Goal: Information Seeking & Learning: Stay updated

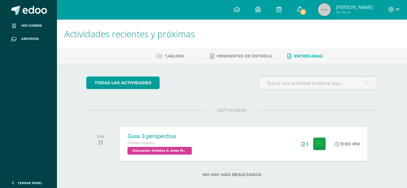
click at [304, 11] on span "8" at bounding box center [302, 11] width 7 height 7
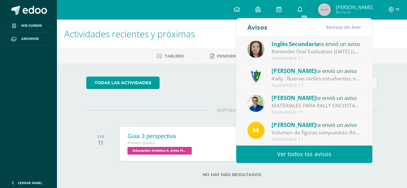
click at [287, 155] on link "Ver todos los avisos" at bounding box center [304, 154] width 136 height 18
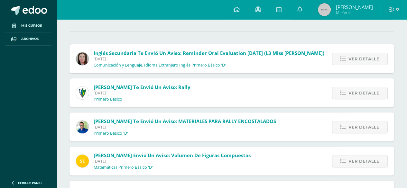
scroll to position [225, 0]
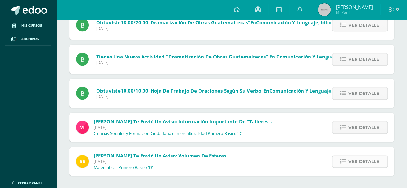
click at [342, 166] on link "Ver detalle" at bounding box center [360, 161] width 56 height 13
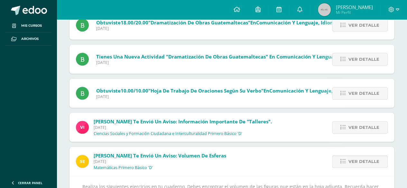
click at [348, 160] on link "Ver detalle" at bounding box center [360, 161] width 56 height 13
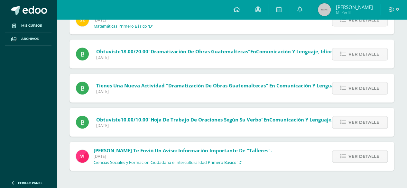
scroll to position [191, 0]
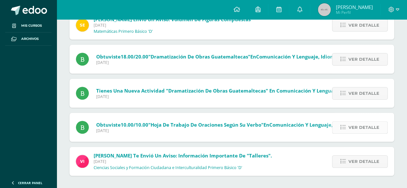
click at [352, 131] on span "Ver detalle" at bounding box center [363, 127] width 31 height 12
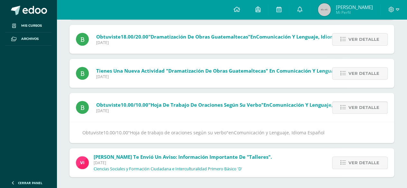
scroll to position [212, 0]
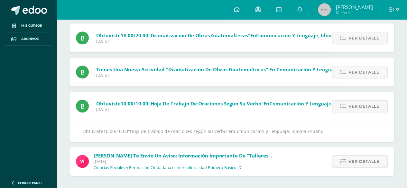
click at [356, 112] on link "Ver detalle" at bounding box center [360, 106] width 56 height 13
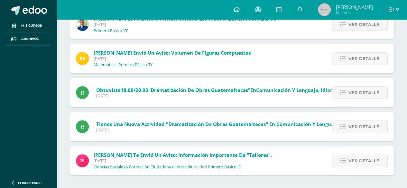
scroll to position [157, 0]
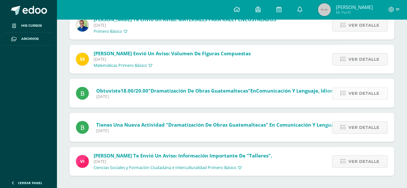
click at [357, 87] on span "Ver detalle" at bounding box center [363, 93] width 31 height 12
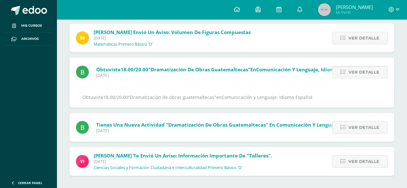
click at [358, 68] on span "Ver detalle" at bounding box center [363, 72] width 31 height 12
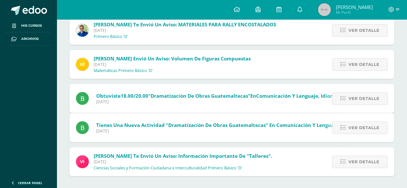
scroll to position [122, 0]
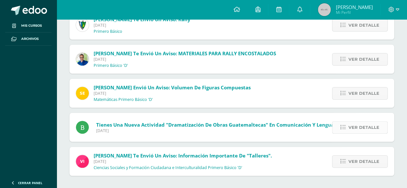
click at [339, 127] on link "Ver detalle" at bounding box center [360, 127] width 56 height 13
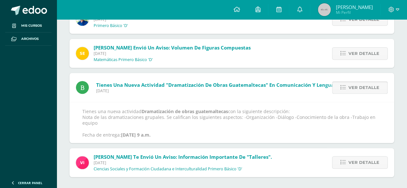
scroll to position [164, 0]
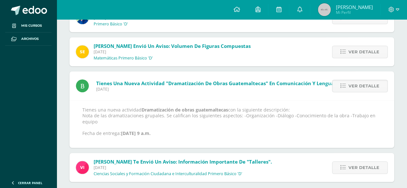
click at [354, 95] on div "Ver detalle" at bounding box center [358, 85] width 72 height 29
click at [352, 84] on span "Ver detalle" at bounding box center [363, 86] width 31 height 12
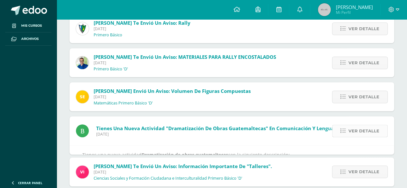
scroll to position [88, 0]
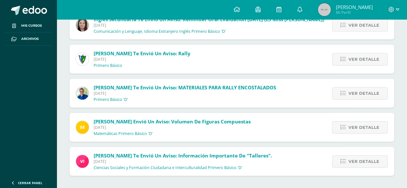
click at [346, 152] on div "Ver detalle" at bounding box center [358, 161] width 72 height 29
click at [364, 163] on span "Ver detalle" at bounding box center [363, 162] width 31 height 12
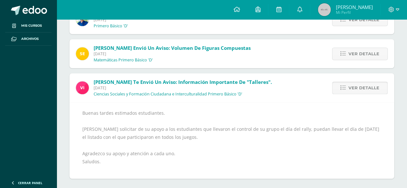
scroll to position [166, 0]
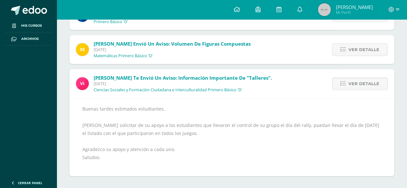
click at [402, 135] on div "Sin leer (5) Leídos Marcar todas como leídas Inglés Secundaria te envió un avis…" at bounding box center [232, 35] width 350 height 307
click at [369, 88] on span "Ver detalle" at bounding box center [363, 84] width 31 height 12
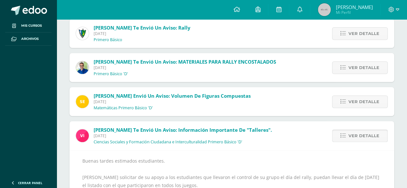
click at [369, 88] on div "Inglés Secundaria te envió un aviso: Reminder Oral Evaluation [DATE] (L3 Miss […" at bounding box center [231, 106] width 324 height 243
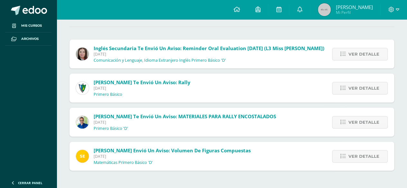
scroll to position [54, 0]
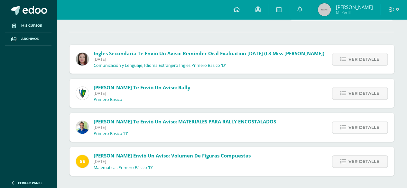
click at [359, 132] on span "Ver detalle" at bounding box center [363, 127] width 31 height 12
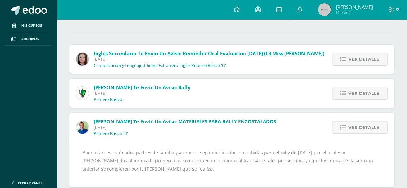
drag, startPoint x: 355, startPoint y: 123, endPoint x: 347, endPoint y: 137, distance: 16.3
click at [355, 123] on span "Ver detalle" at bounding box center [363, 127] width 31 height 12
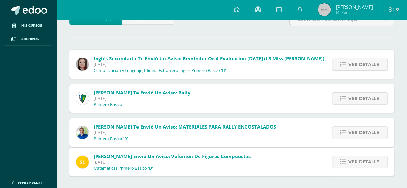
click at [348, 137] on div "Inglés Secundaria te envió un aviso: Reminder Oral Evaluation [DATE] (L3 Miss […" at bounding box center [231, 113] width 324 height 127
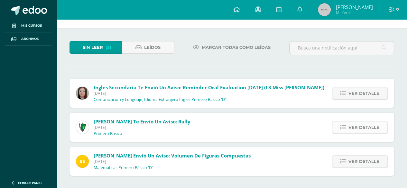
click at [357, 130] on span "Ver detalle" at bounding box center [363, 127] width 31 height 12
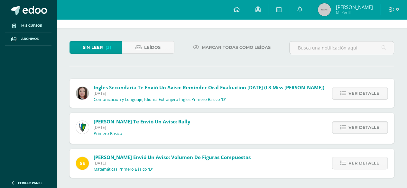
scroll to position [54, 0]
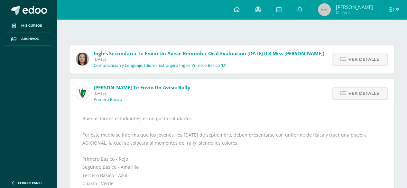
click at [354, 110] on div "Buenas tardes estudiantes, es un gusto saludarlos. Por este medio se informa qu…" at bounding box center [231, 171] width 324 height 127
click at [352, 101] on div "Ver detalle" at bounding box center [358, 93] width 72 height 29
click at [342, 88] on link "Ver detalle" at bounding box center [360, 93] width 56 height 13
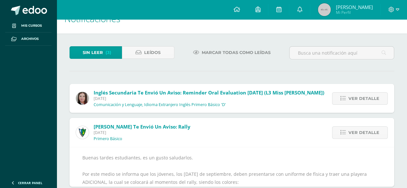
scroll to position [0, 0]
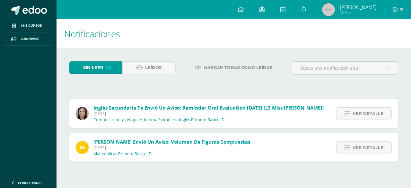
click at [350, 156] on div "Ver detalle" at bounding box center [363, 147] width 72 height 29
click at [353, 150] on link "Ver detalle" at bounding box center [364, 147] width 56 height 13
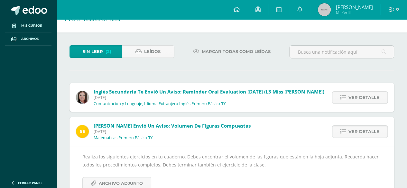
scroll to position [36, 0]
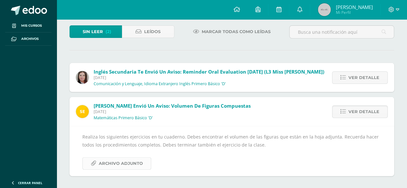
click at [124, 157] on span "Archivo Adjunto" at bounding box center [121, 163] width 44 height 12
